Goal: Information Seeking & Learning: Learn about a topic

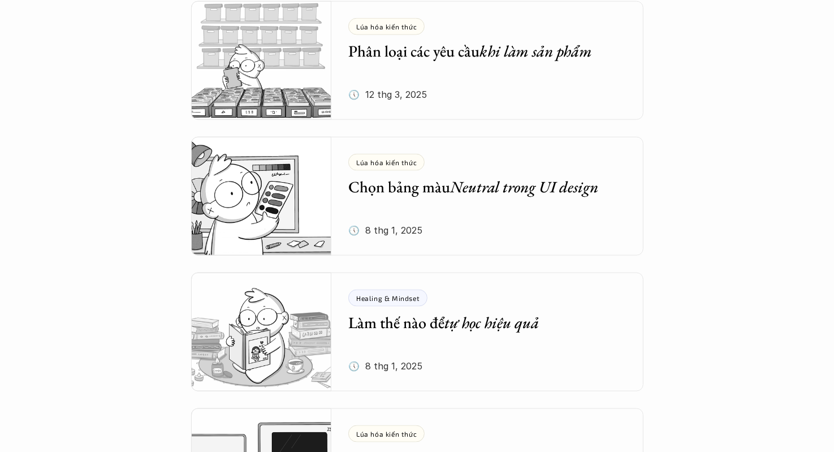
scroll to position [1479, 0]
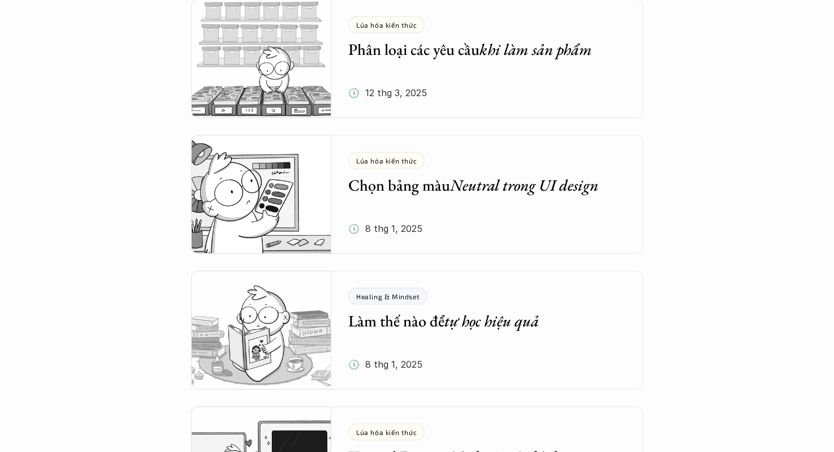
click at [418, 135] on div "Lúa hóa kiến thức Chọn bảng màu Neutral trong UI design 🕔 [DATE]" at bounding box center [495, 194] width 295 height 119
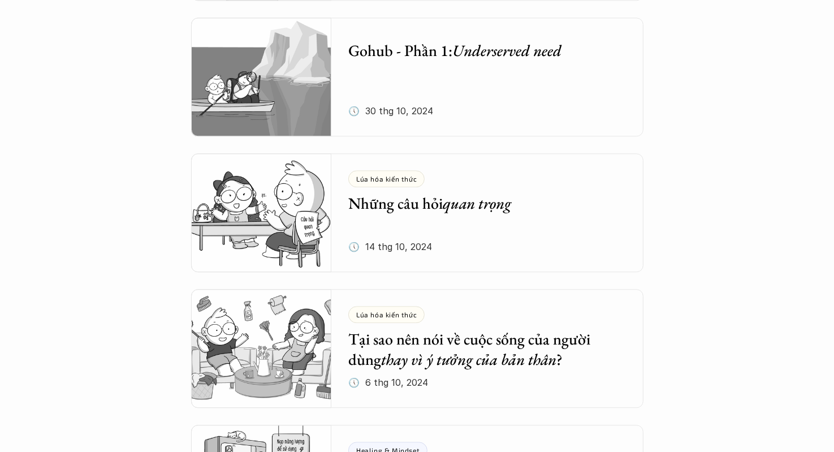
scroll to position [2690, 0]
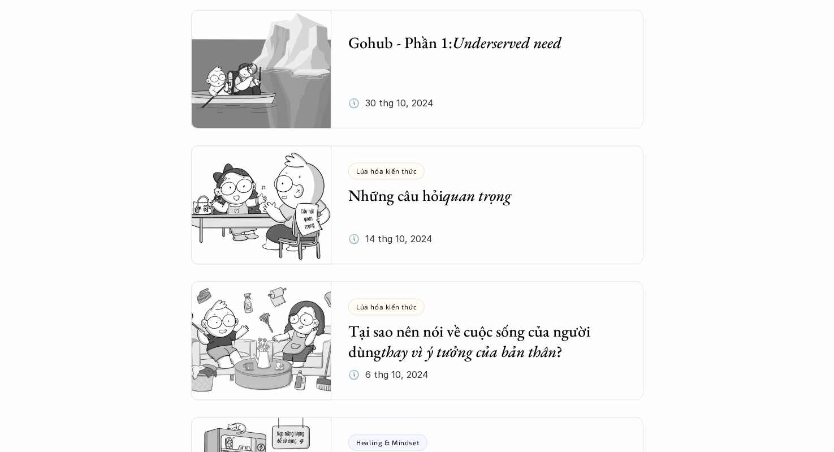
click at [279, 207] on img at bounding box center [261, 204] width 141 height 119
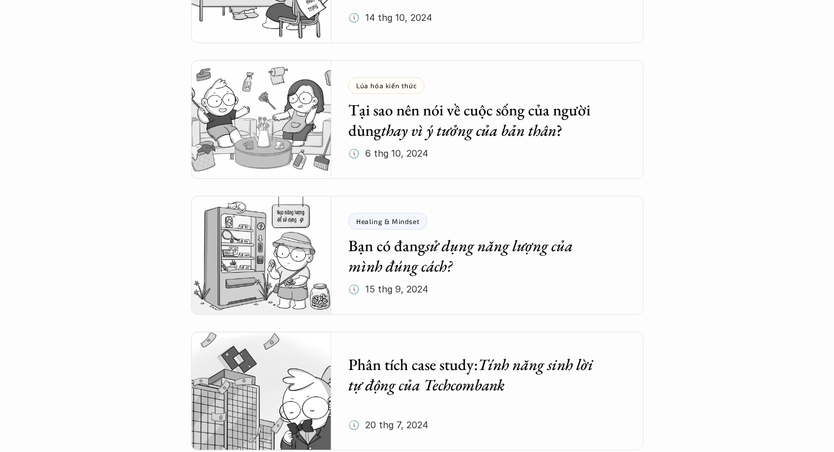
scroll to position [2920, 0]
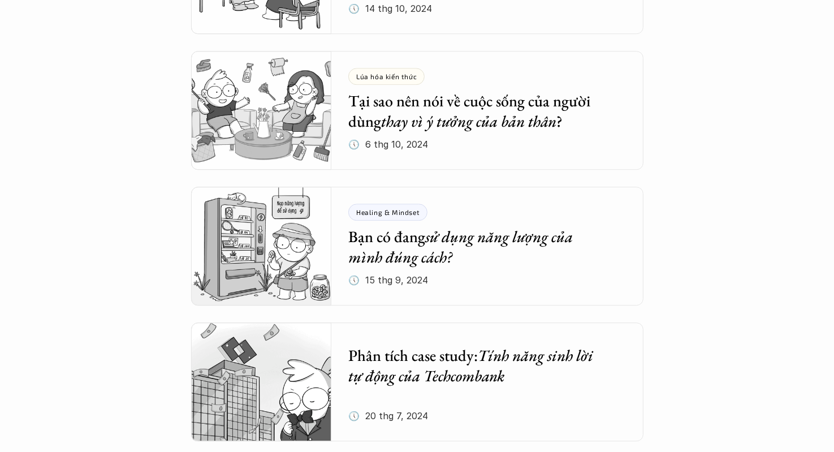
click at [327, 198] on img at bounding box center [261, 246] width 141 height 119
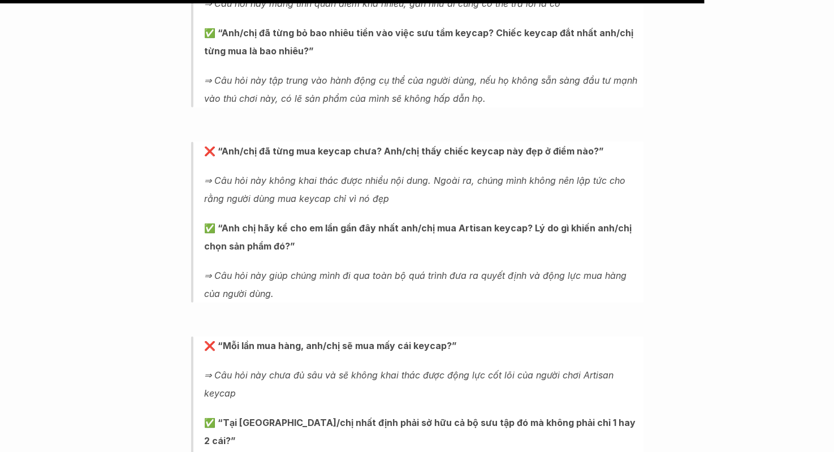
scroll to position [4844, 0]
